Goal: Task Accomplishment & Management: Manage account settings

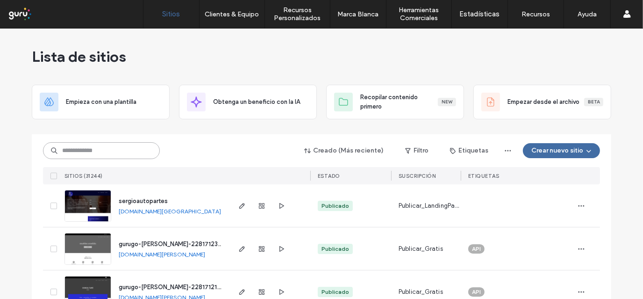
paste input "**********"
click at [103, 153] on input at bounding box center [101, 150] width 117 height 17
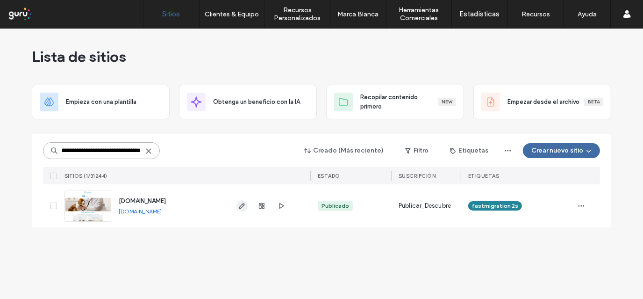
type input "**********"
click at [242, 206] on use "button" at bounding box center [242, 206] width 6 height 6
